Goal: Information Seeking & Learning: Understand process/instructions

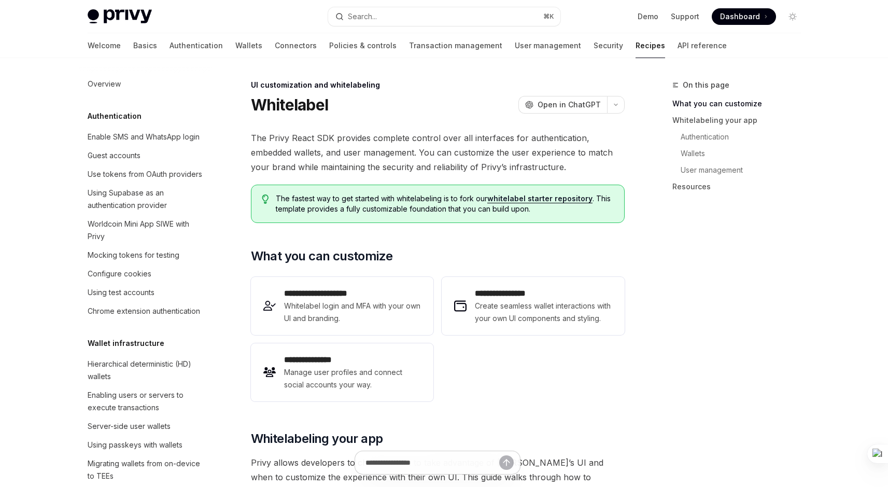
scroll to position [461, 0]
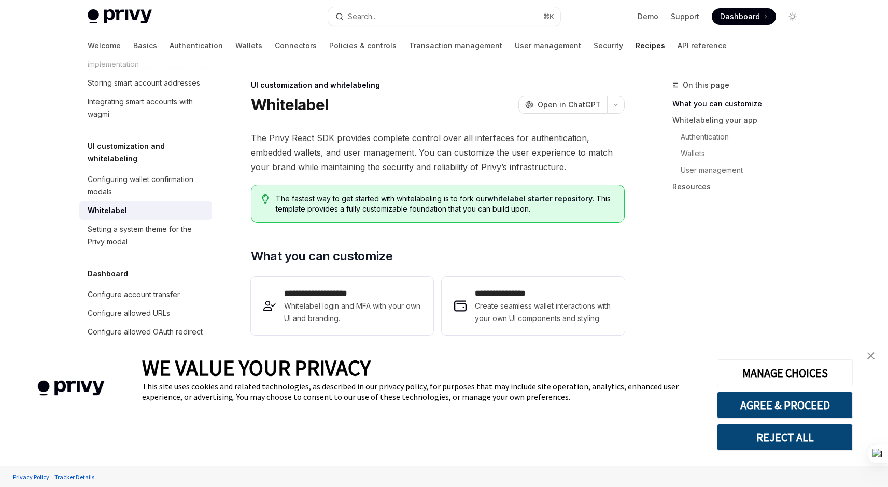
type textarea "*"
